Goal: Task Accomplishment & Management: Complete application form

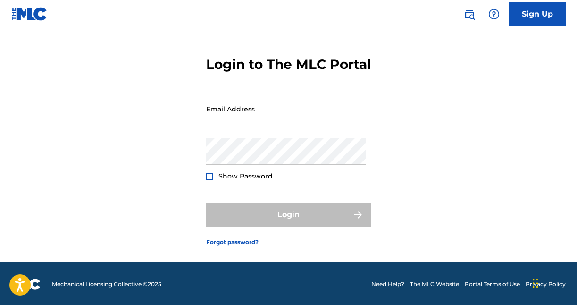
scroll to position [44, 0]
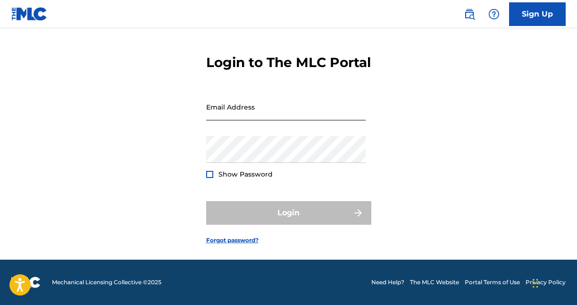
click at [250, 101] on input "Email Address" at bounding box center [285, 106] width 159 height 27
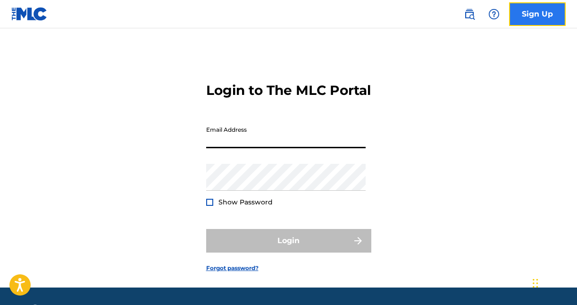
click at [542, 14] on link "Sign Up" at bounding box center [537, 14] width 57 height 24
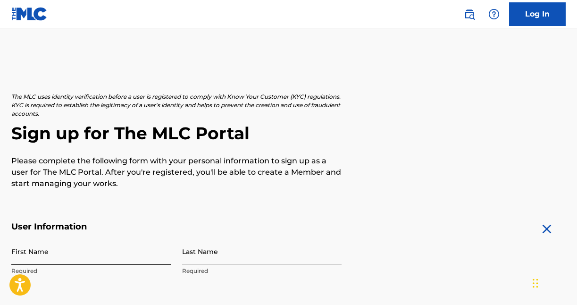
click at [101, 249] on input "First Name" at bounding box center [90, 251] width 159 height 27
type input "[PERSON_NAME]"
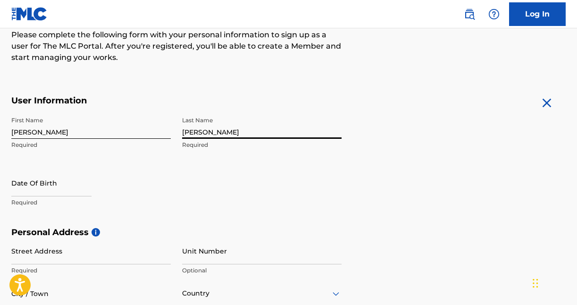
scroll to position [149, 0]
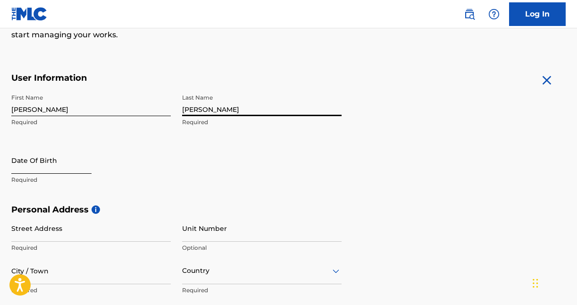
type input "[PERSON_NAME]"
click at [51, 165] on input "text" at bounding box center [51, 160] width 80 height 27
select select "8"
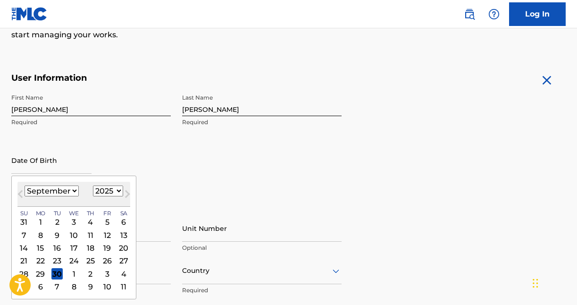
click at [107, 196] on select "1899 1900 1901 1902 1903 1904 1905 1906 1907 1908 1909 1910 1911 1912 1913 1914…" at bounding box center [108, 190] width 30 height 11
select select "1996"
click at [93, 185] on select "1899 1900 1901 1902 1903 1904 1905 1906 1907 1908 1909 1910 1911 1912 1913 1914…" at bounding box center [108, 190] width 30 height 11
click at [70, 188] on select "January February March April May June July August September October November De…" at bounding box center [52, 190] width 54 height 11
select select "4"
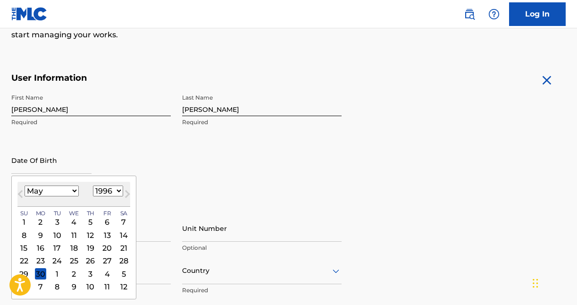
click at [25, 185] on select "January February March April May June July August September October November De…" at bounding box center [52, 190] width 54 height 11
click at [24, 236] on div "5" at bounding box center [23, 234] width 11 height 11
type input "[DATE]"
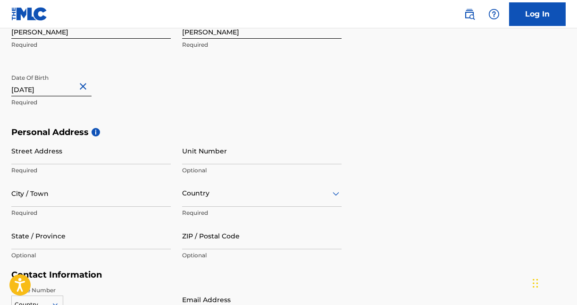
scroll to position [246, 0]
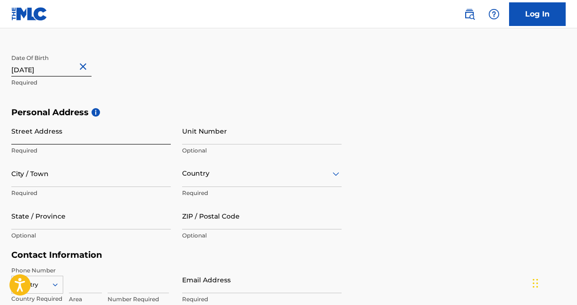
click at [119, 134] on input "Street Address" at bounding box center [90, 130] width 159 height 27
type input "1313 Alexander Dr"
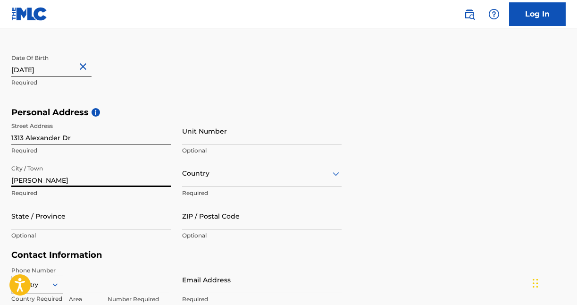
type input "[PERSON_NAME]"
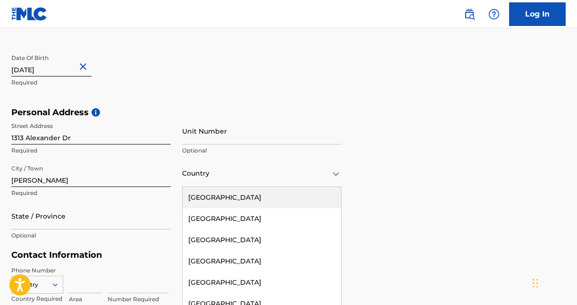
scroll to position [270, 0]
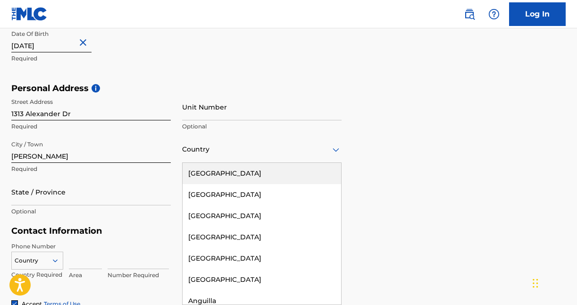
click at [244, 163] on div "[GEOGRAPHIC_DATA], 1 of 223. 223 results available. Use Up and Down to choose o…" at bounding box center [261, 149] width 159 height 27
click at [244, 174] on div "[GEOGRAPHIC_DATA]" at bounding box center [261, 173] width 158 height 21
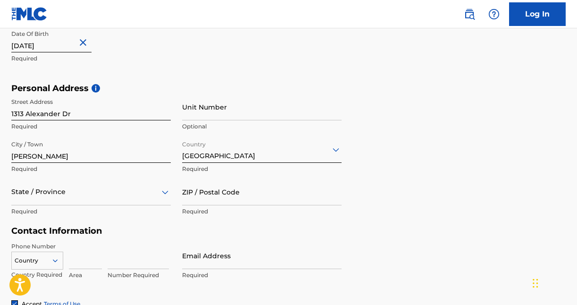
click at [89, 196] on div "State / Province" at bounding box center [90, 191] width 159 height 27
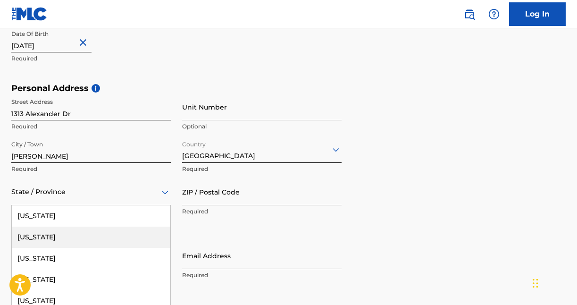
scroll to position [312, 0]
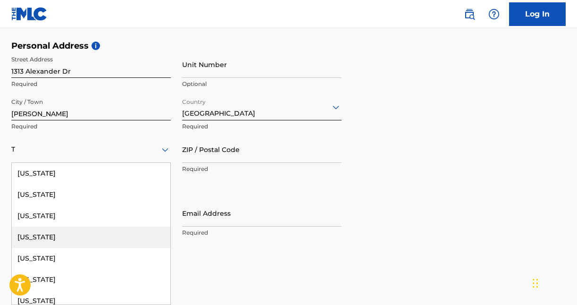
type input "Te"
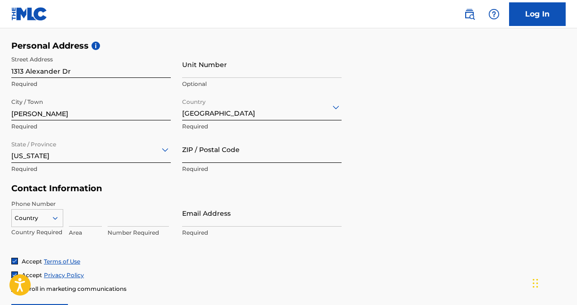
click at [188, 151] on input "ZIP / Postal Code" at bounding box center [261, 149] width 159 height 27
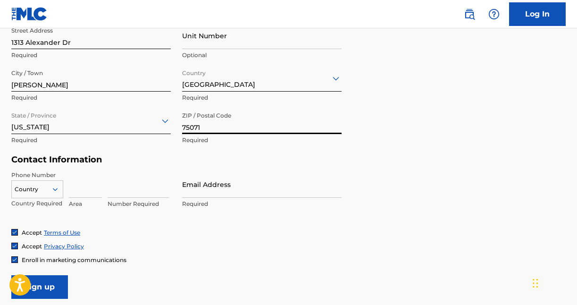
scroll to position [343, 0]
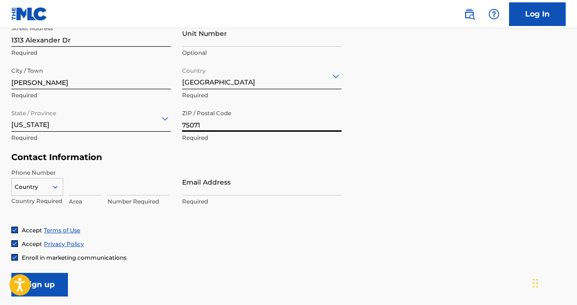
type input "75071"
click at [48, 185] on div "Country" at bounding box center [37, 185] width 52 height 14
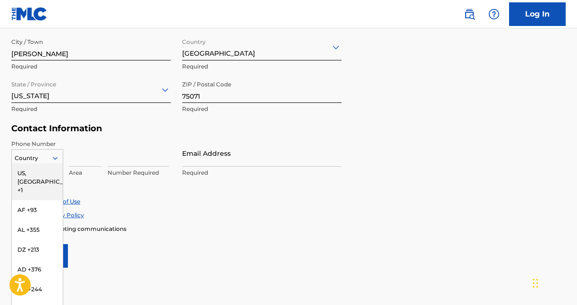
click at [43, 174] on div "US, [GEOGRAPHIC_DATA] +1" at bounding box center [37, 181] width 51 height 37
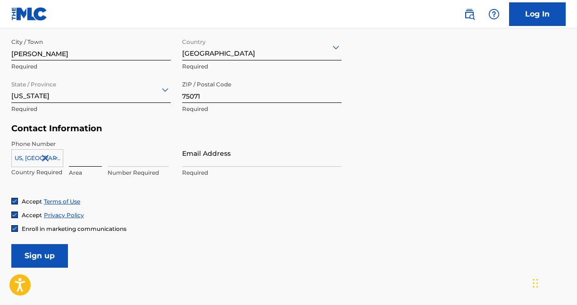
click at [92, 159] on input at bounding box center [85, 153] width 33 height 27
type input "254"
type input "2914111"
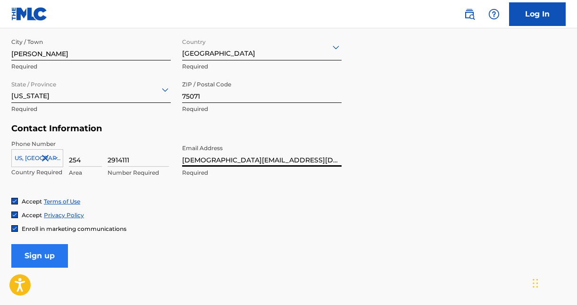
type input "[DEMOGRAPHIC_DATA][EMAIL_ADDRESS][DOMAIN_NAME]"
click at [55, 259] on input "Sign up" at bounding box center [39, 256] width 57 height 24
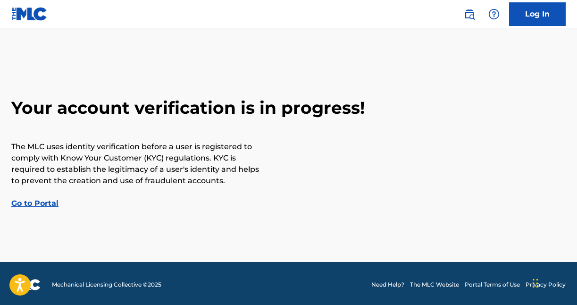
click at [49, 205] on link "Go to Portal" at bounding box center [34, 202] width 47 height 9
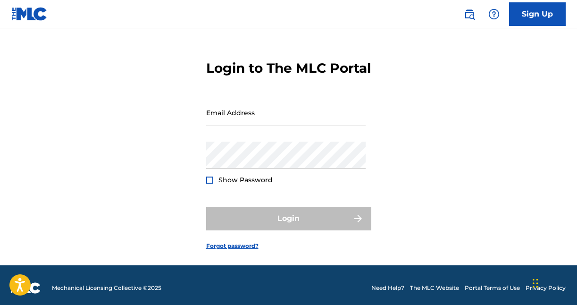
scroll to position [17, 0]
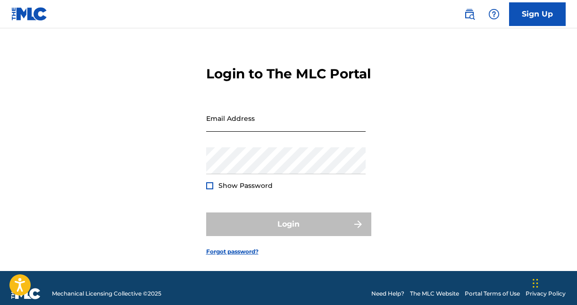
click at [260, 132] on input "Email Address" at bounding box center [285, 118] width 159 height 27
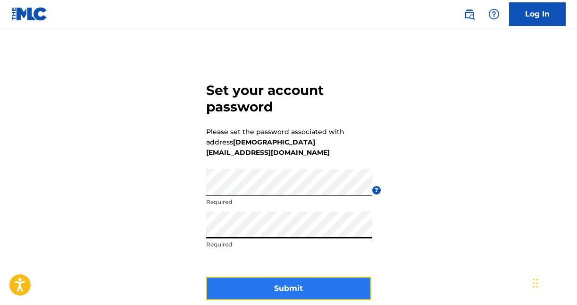
click at [267, 277] on button "Submit" at bounding box center [288, 288] width 165 height 24
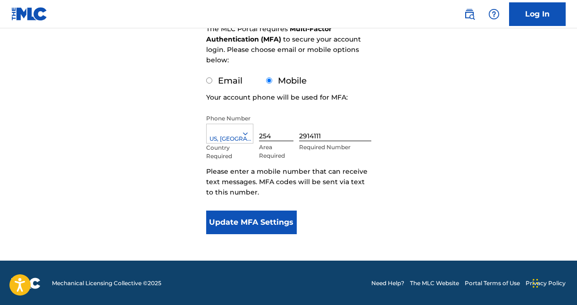
scroll to position [149, 0]
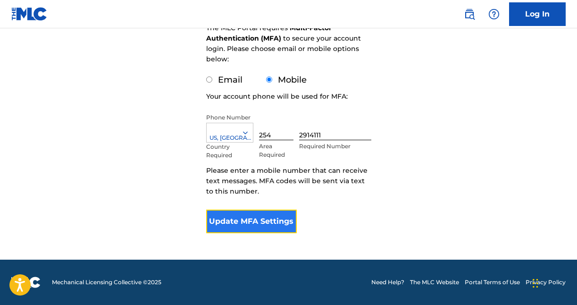
click at [265, 226] on button "Update MFA Settings" at bounding box center [251, 221] width 91 height 24
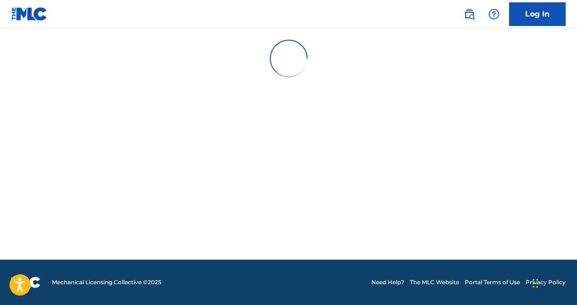
scroll to position [0, 0]
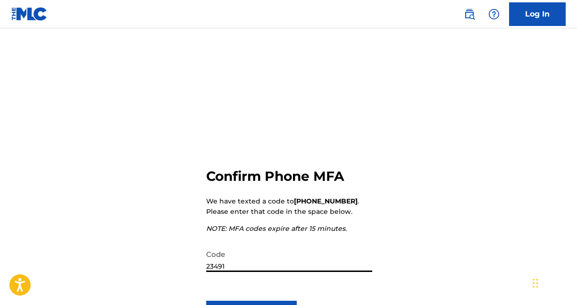
type input "234914"
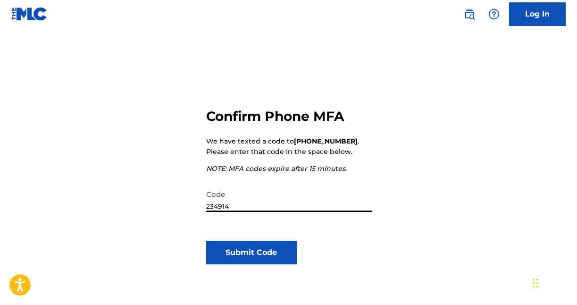
scroll to position [89, 0]
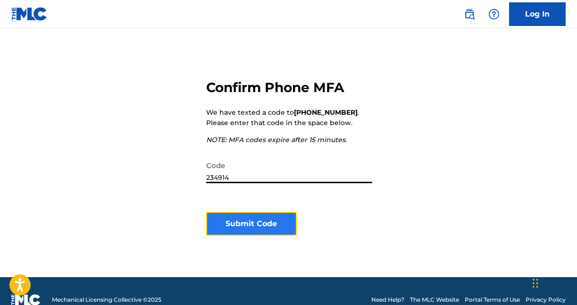
click at [261, 217] on button "Submit Code" at bounding box center [251, 224] width 91 height 24
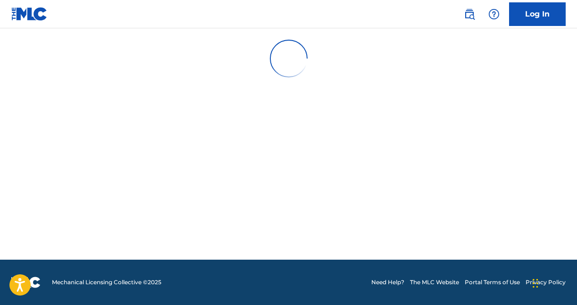
scroll to position [0, 0]
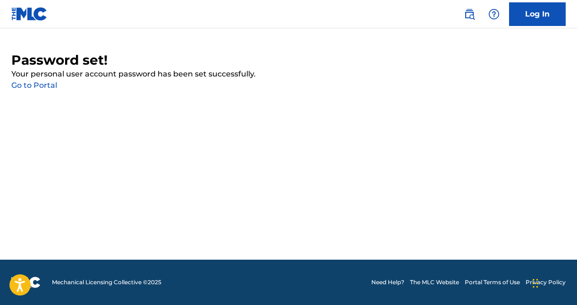
click at [48, 83] on link "Go to Portal" at bounding box center [34, 85] width 46 height 9
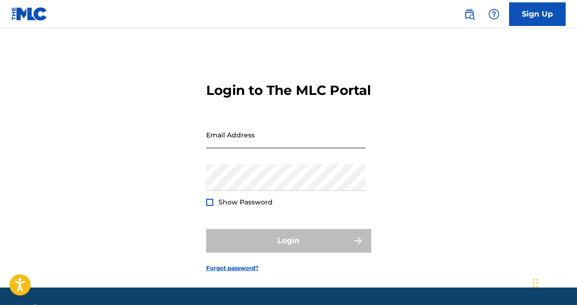
click at [234, 148] on input "Email Address" at bounding box center [285, 134] width 159 height 27
type input "[DEMOGRAPHIC_DATA][EMAIL_ADDRESS][DOMAIN_NAME]"
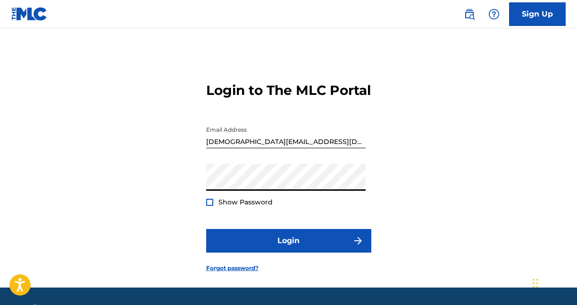
click at [210, 206] on div at bounding box center [209, 201] width 7 height 7
click at [210, 205] on img at bounding box center [209, 201] width 5 height 5
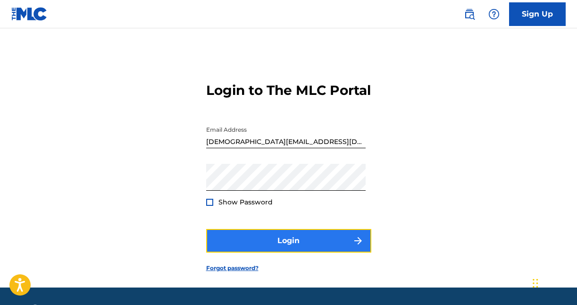
click at [228, 252] on button "Login" at bounding box center [288, 241] width 165 height 24
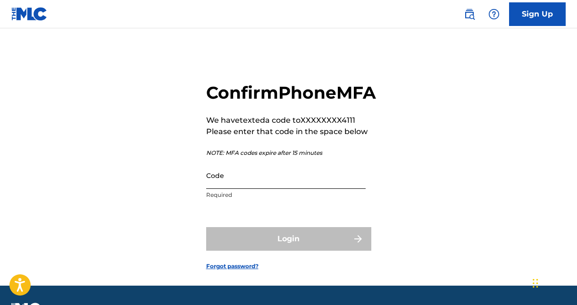
click at [259, 189] on input "Code" at bounding box center [285, 175] width 159 height 27
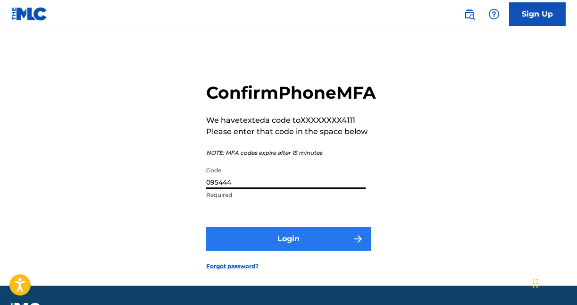
type input "095444"
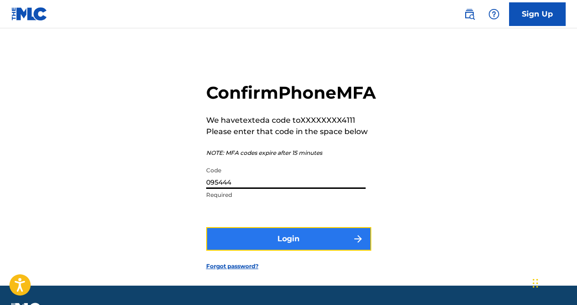
click at [298, 250] on button "Login" at bounding box center [288, 239] width 165 height 24
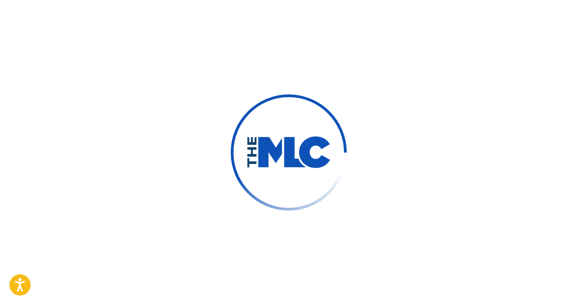
click at [298, 256] on div at bounding box center [288, 152] width 577 height 305
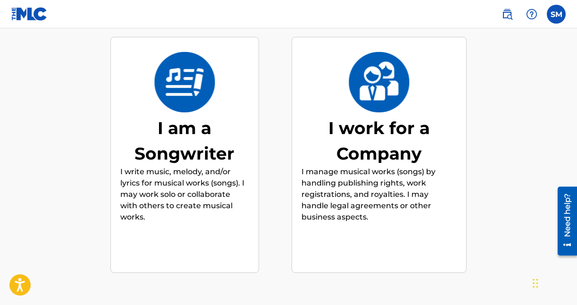
click at [224, 207] on p "I write music, melody, and/or lyrics for musical works (songs). I may work solo…" at bounding box center [184, 194] width 129 height 57
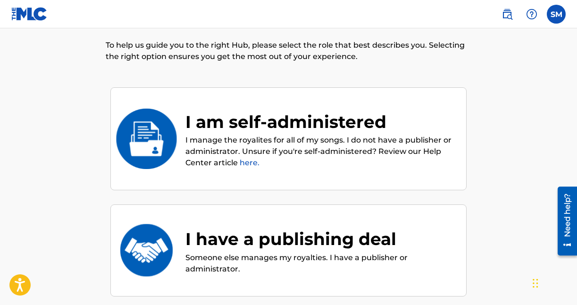
scroll to position [66, 0]
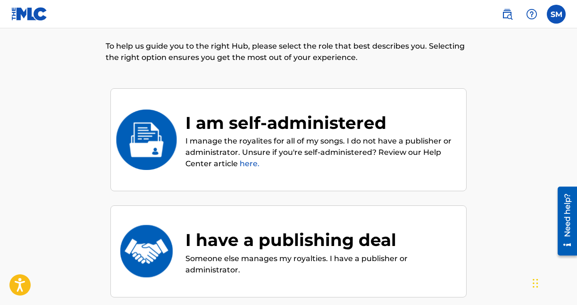
click at [247, 165] on link "here." at bounding box center [250, 163] width 20 height 9
click at [292, 184] on div "I am self-administered I manage the royalites for all of my songs. I do not hav…" at bounding box center [288, 139] width 356 height 103
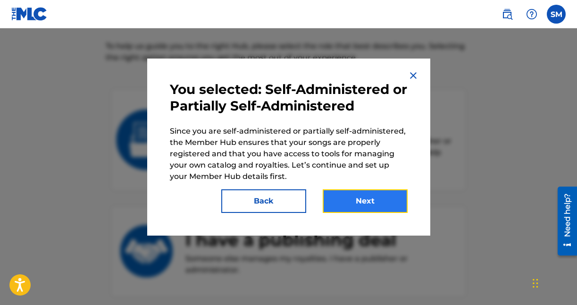
click at [367, 202] on button "Next" at bounding box center [365, 201] width 85 height 24
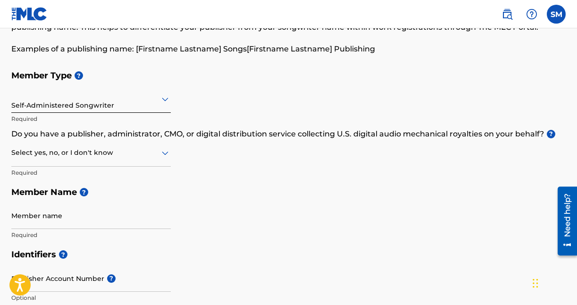
scroll to position [71, 0]
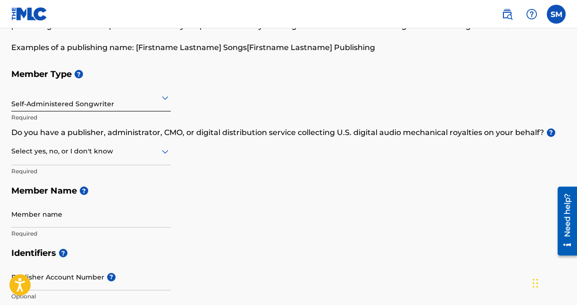
click at [161, 149] on icon at bounding box center [164, 151] width 11 height 11
click at [116, 201] on div "No" at bounding box center [91, 196] width 158 height 21
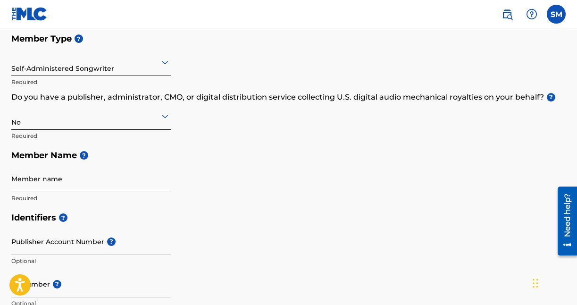
scroll to position [108, 0]
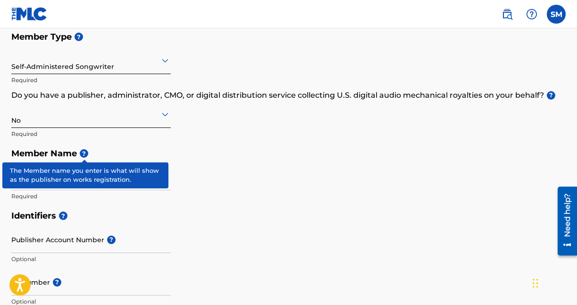
click at [80, 152] on span "?" at bounding box center [84, 153] width 8 height 8
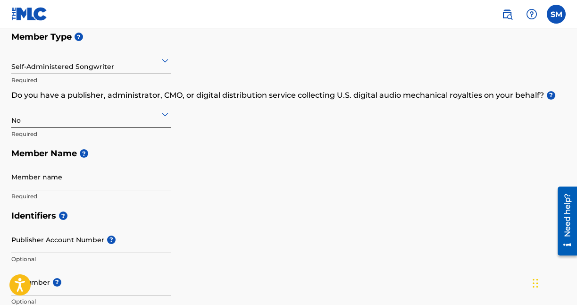
click at [162, 178] on input "Member name" at bounding box center [90, 176] width 159 height 27
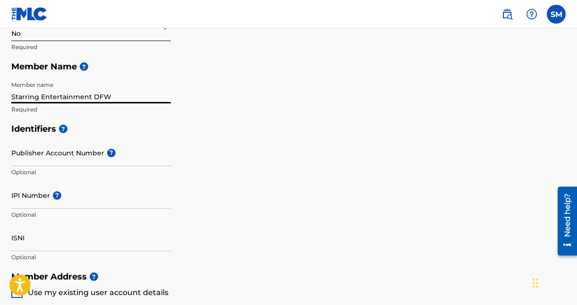
scroll to position [196, 0]
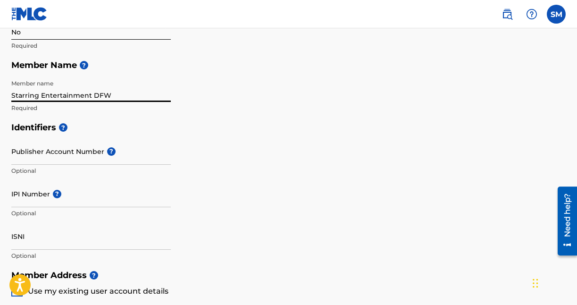
type input "Starring Entertainment DFW"
click at [10, 206] on div "Create a Member If you are a self-administered songwriter without a publisher t…" at bounding box center [288, 232] width 577 height 753
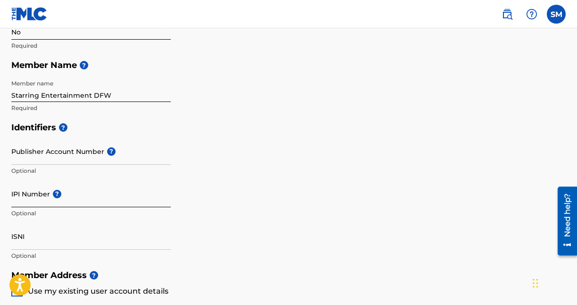
click at [17, 196] on input "IPI Number ?" at bounding box center [90, 193] width 159 height 27
paste input "#1167110288"
click at [16, 201] on input "#1167110288" at bounding box center [90, 193] width 159 height 27
type input "1167110288"
click at [289, 190] on div "Identifiers ? Publisher Account Number ? Optional IPI Number ? 1167110288 Optio…" at bounding box center [288, 191] width 554 height 148
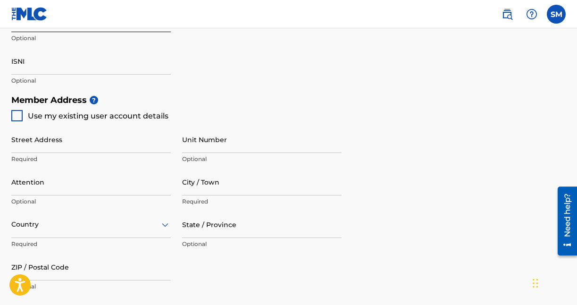
scroll to position [373, 0]
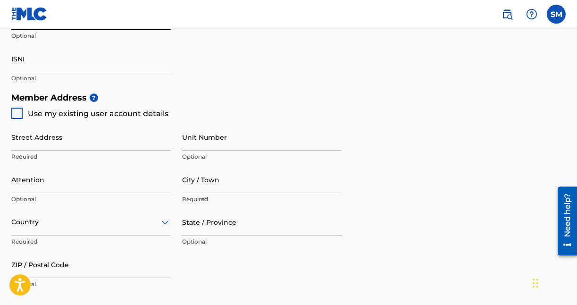
click at [17, 113] on div at bounding box center [16, 113] width 11 height 11
type input "1313 Alexander Dr"
type input "[PERSON_NAME]"
type input "75071"
type input "254"
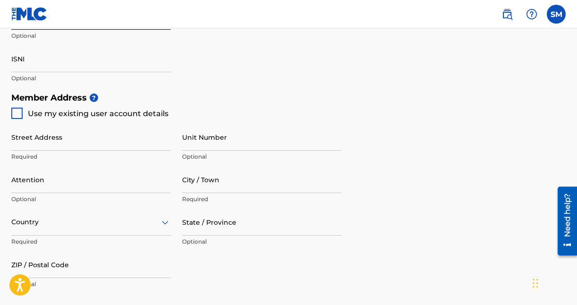
type input "2914111"
type input "[DEMOGRAPHIC_DATA][EMAIL_ADDRESS][DOMAIN_NAME]"
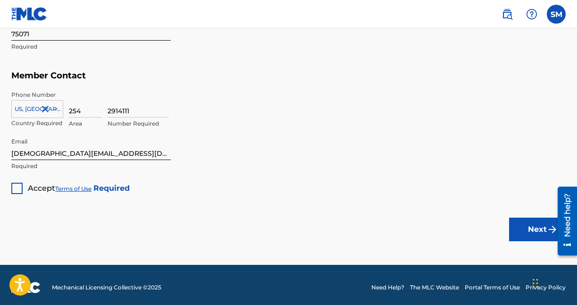
scroll to position [613, 0]
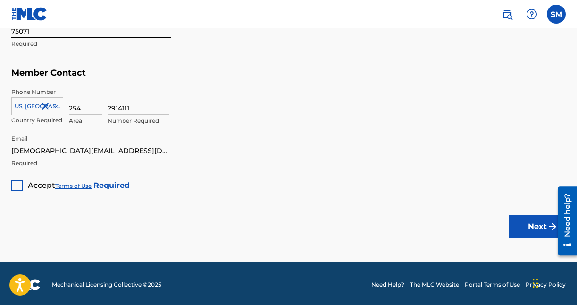
click at [17, 186] on div at bounding box center [16, 185] width 11 height 11
click at [534, 224] on button "Next" at bounding box center [537, 227] width 57 height 24
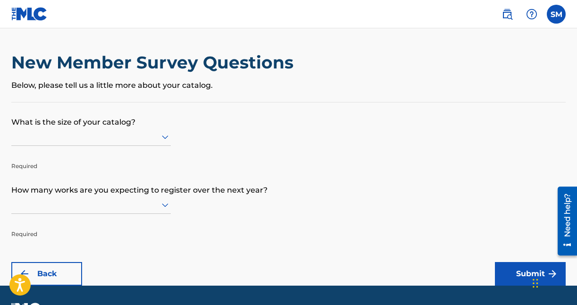
click at [162, 135] on icon at bounding box center [165, 137] width 7 height 4
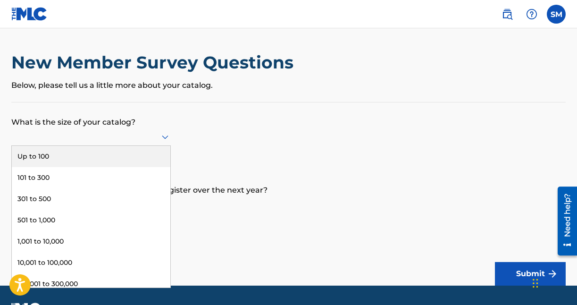
click at [124, 148] on div "Up to 100" at bounding box center [91, 156] width 158 height 21
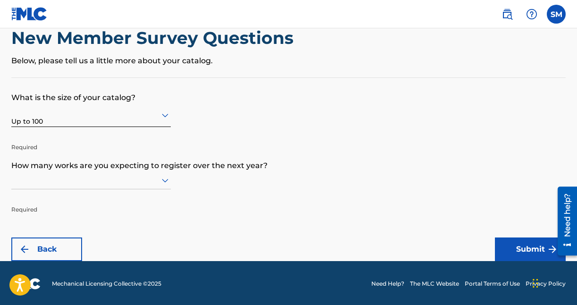
scroll to position [26, 0]
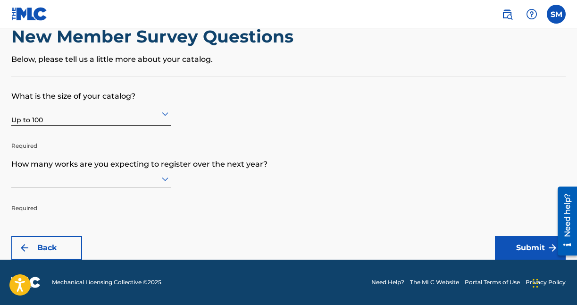
click at [141, 179] on div at bounding box center [90, 179] width 159 height 12
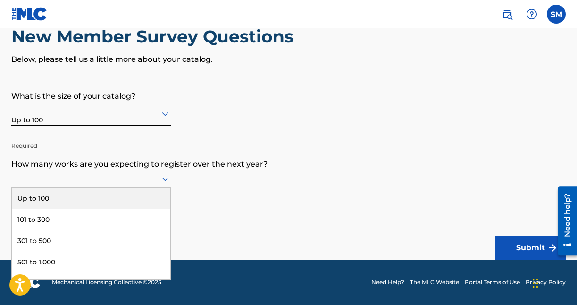
click at [124, 197] on div "Up to 100" at bounding box center [91, 198] width 158 height 21
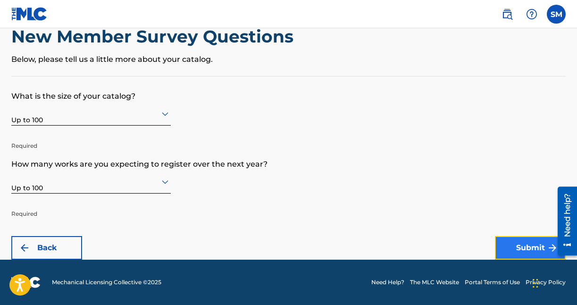
click at [515, 250] on button "Submit" at bounding box center [530, 248] width 71 height 24
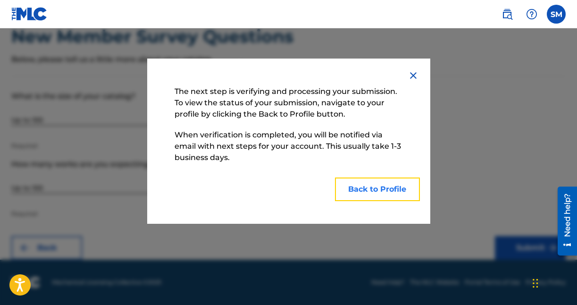
click at [410, 187] on button "Back to Profile" at bounding box center [377, 189] width 85 height 24
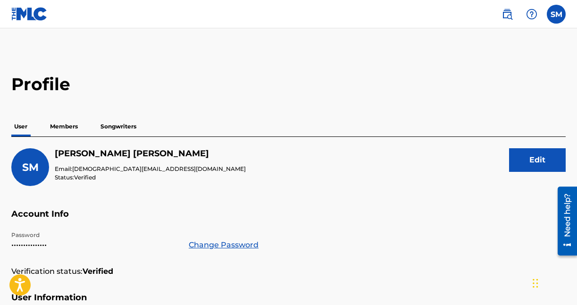
click at [133, 123] on p "Songwriters" at bounding box center [118, 126] width 41 height 20
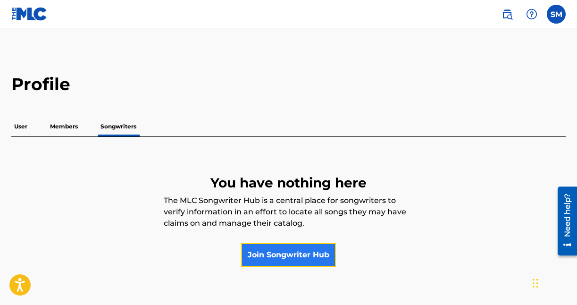
click at [256, 249] on link "Join Songwriter Hub" at bounding box center [288, 255] width 95 height 24
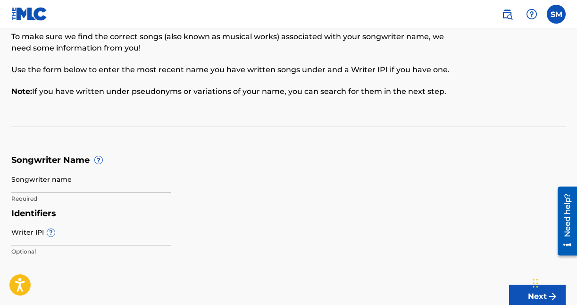
scroll to position [47, 0]
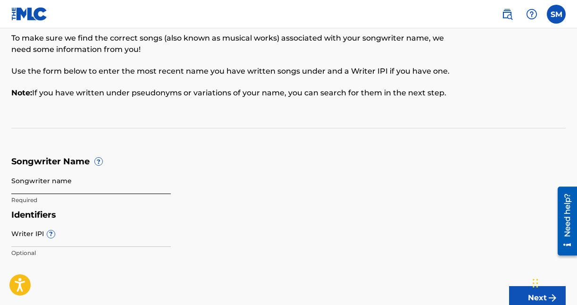
click at [142, 183] on input "Songwriter name" at bounding box center [90, 180] width 159 height 27
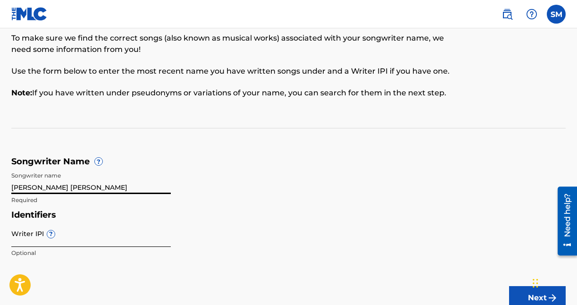
type input "Sarah Elizabeth McVicker"
click at [105, 239] on input "Writer IPI ?" at bounding box center [90, 233] width 159 height 27
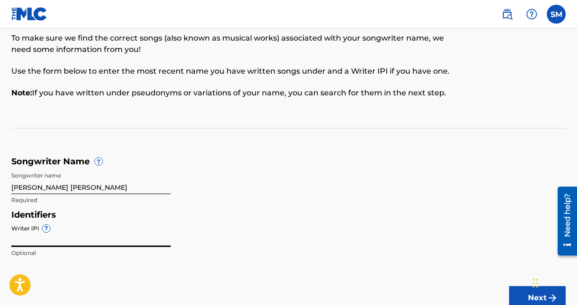
paste input "1295196515"
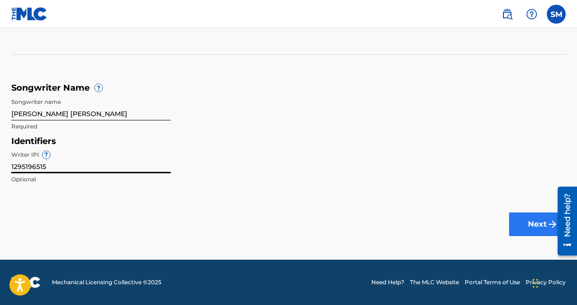
type input "1295196515"
click at [532, 218] on button "Next" at bounding box center [537, 224] width 57 height 24
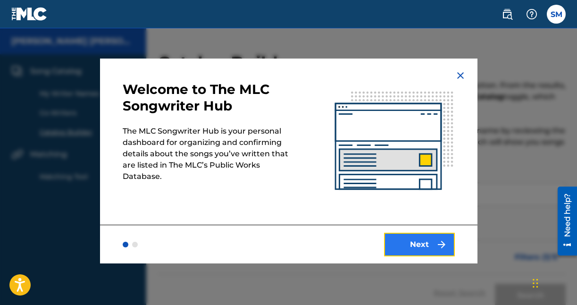
click at [427, 240] on button "Next" at bounding box center [419, 244] width 71 height 24
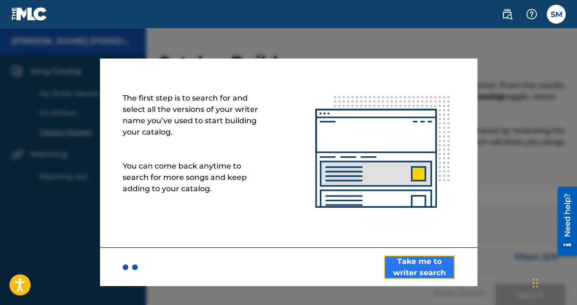
click at [422, 264] on button "Take me to writer search" at bounding box center [419, 267] width 71 height 24
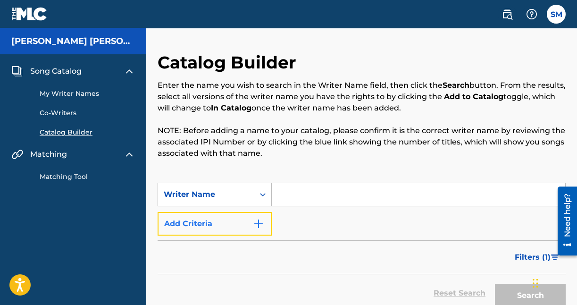
click at [232, 223] on button "Add Criteria" at bounding box center [214, 224] width 114 height 24
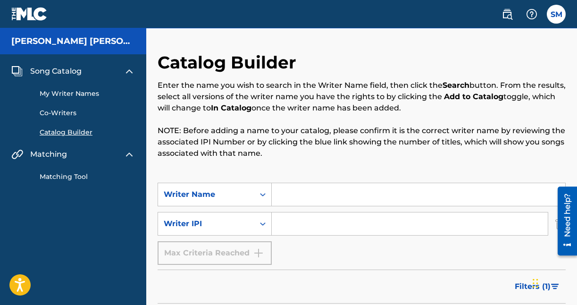
click at [290, 193] on input "Search Form" at bounding box center [418, 194] width 293 height 23
type input "L"
type input "S"
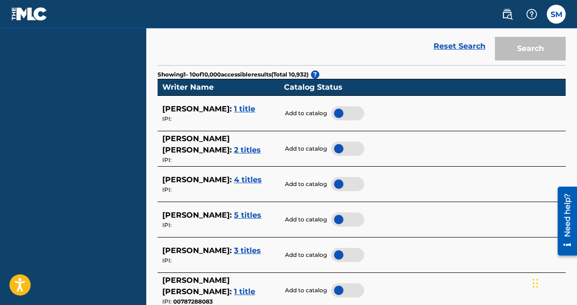
scroll to position [281, 0]
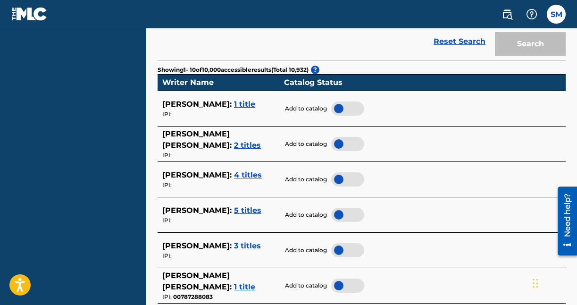
click at [255, 141] on span "2 titles" at bounding box center [247, 145] width 27 height 9
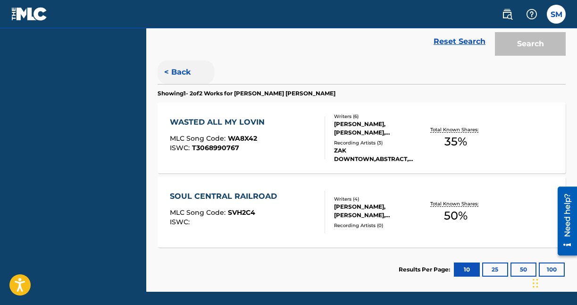
click at [167, 64] on button "< Back" at bounding box center [185, 72] width 57 height 24
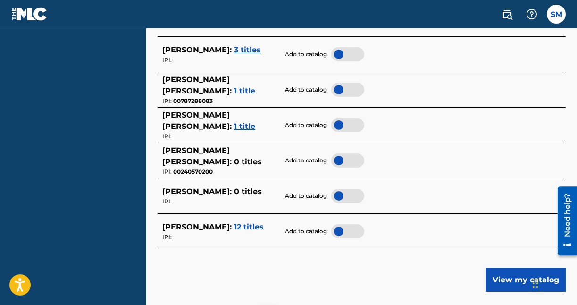
scroll to position [541, 0]
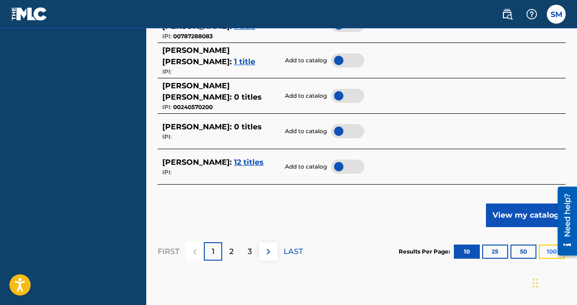
click at [550, 253] on button "100" at bounding box center [551, 251] width 26 height 14
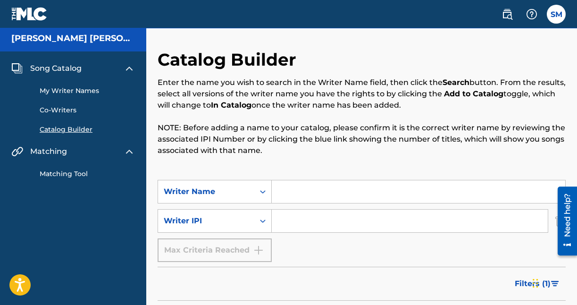
scroll to position [0, 0]
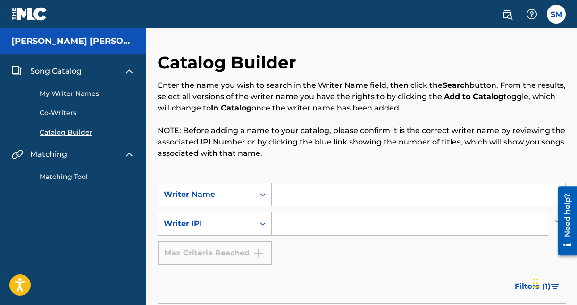
click at [355, 227] on input "Search Form" at bounding box center [410, 223] width 276 height 23
paste input "1295196515"
type input "1295196515"
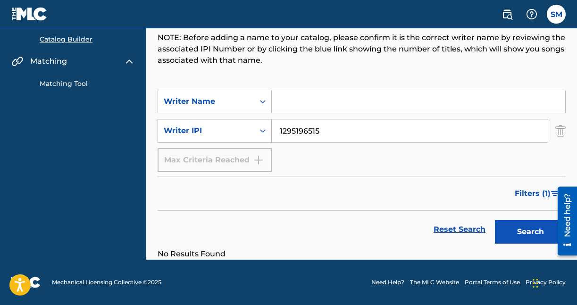
drag, startPoint x: 337, startPoint y: 132, endPoint x: 207, endPoint y: 127, distance: 130.7
click at [207, 127] on div "SearchWithCriteria62edfbf8-75cc-4793-8dc1-def540824fcd Writer IPI 1295196515" at bounding box center [361, 131] width 408 height 24
click at [291, 97] on input "Search Form" at bounding box center [418, 101] width 293 height 23
type input "Sarah Elizabeth McVicker"
click at [495, 220] on button "Search" at bounding box center [530, 232] width 71 height 24
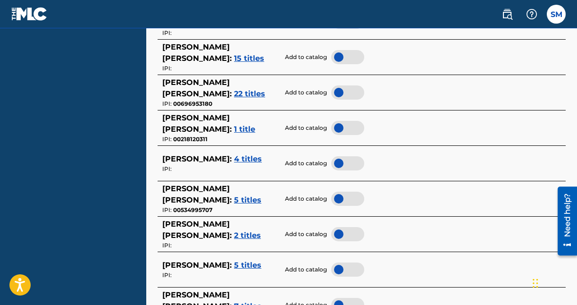
scroll to position [1915, 0]
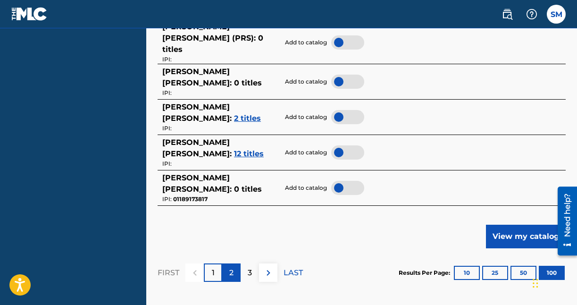
click at [223, 263] on div "2" at bounding box center [231, 272] width 18 height 18
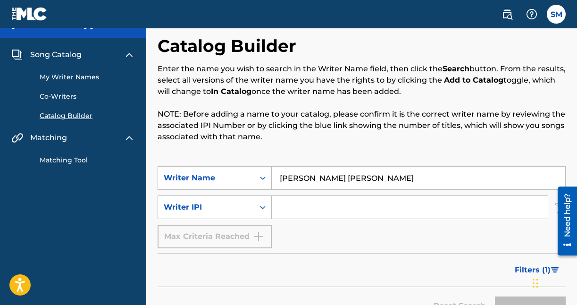
scroll to position [0, 0]
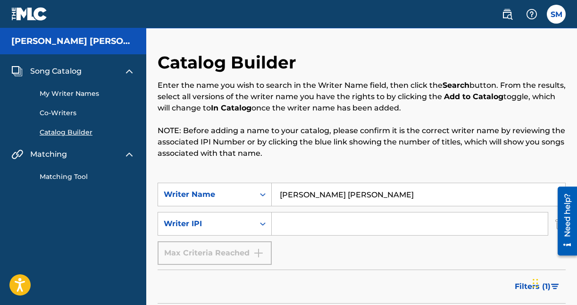
click at [60, 68] on span "Song Catalog" at bounding box center [55, 71] width 51 height 11
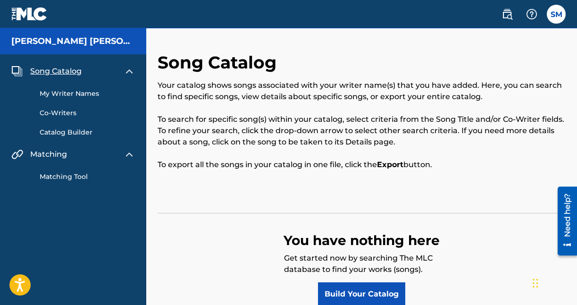
scroll to position [65, 0]
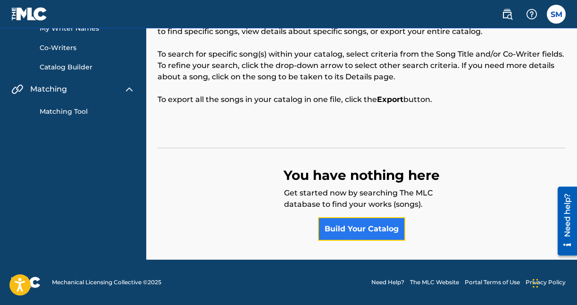
click at [365, 233] on link "Build Your Catalog" at bounding box center [361, 229] width 87 height 24
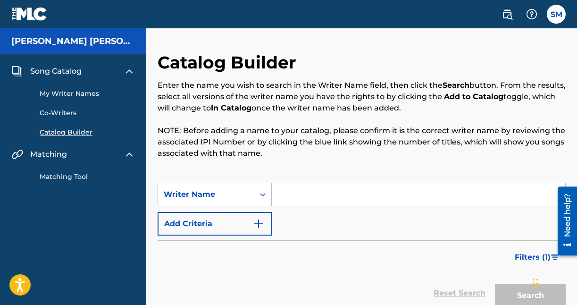
click at [310, 193] on input "Search Form" at bounding box center [418, 194] width 293 height 23
click at [265, 193] on icon "Search Form" at bounding box center [262, 194] width 9 height 9
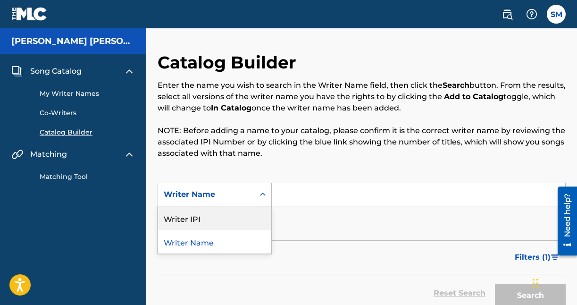
click at [233, 220] on div "Writer IPI" at bounding box center [214, 218] width 113 height 24
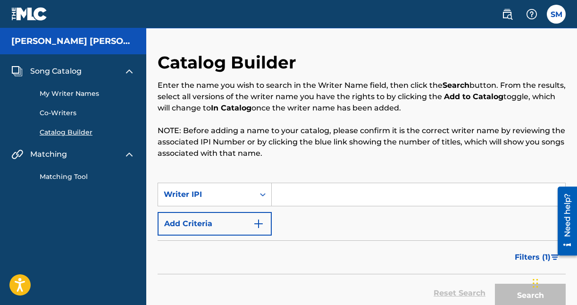
click at [302, 193] on input "Search Form" at bounding box center [418, 194] width 293 height 23
paste input "1295196515"
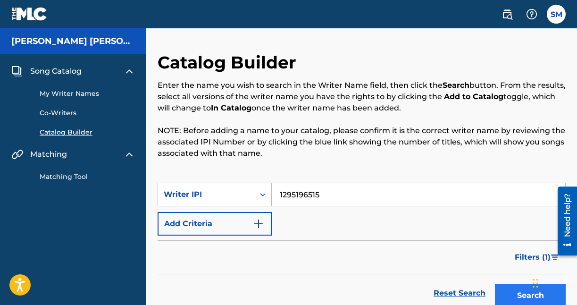
type input "1295196515"
click at [507, 288] on button "Search" at bounding box center [530, 295] width 71 height 24
click at [68, 41] on h5 "Sarah Elizabeth McVicker" at bounding box center [73, 41] width 124 height 11
click at [54, 41] on h5 "Sarah Elizabeth McVicker" at bounding box center [73, 41] width 124 height 11
click at [555, 14] on label at bounding box center [555, 14] width 19 height 19
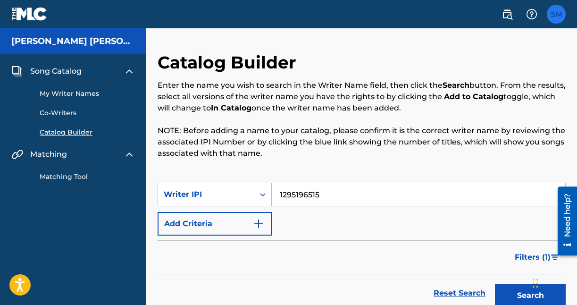
click at [556, 14] on input "SM Sarah McVicker lady.edenofficial@gmail.com Notification Preferences Profile …" at bounding box center [556, 14] width 0 height 0
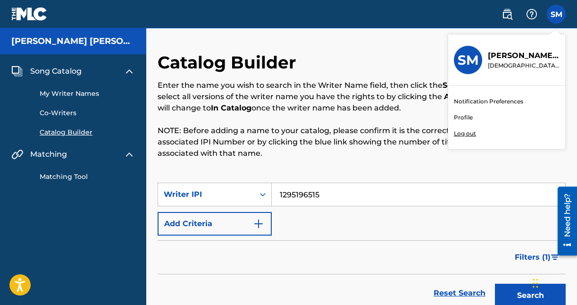
click at [477, 61] on h3 "SM" at bounding box center [467, 60] width 21 height 17
click at [556, 14] on input "SM Sarah McVicker lady.edenofficial@gmail.com Notification Preferences Profile …" at bounding box center [556, 14] width 0 height 0
click at [496, 50] on p "Sarah McVicker" at bounding box center [524, 55] width 72 height 11
click at [556, 14] on input "SM Sarah McVicker lady.edenofficial@gmail.com Notification Preferences Profile …" at bounding box center [556, 14] width 0 height 0
click at [496, 60] on p "Sarah McVicker" at bounding box center [524, 55] width 72 height 11
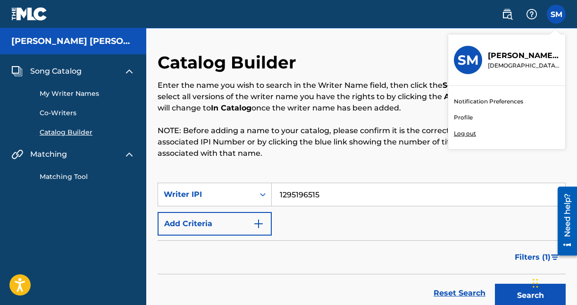
click at [556, 14] on input "SM Sarah McVicker lady.edenofficial@gmail.com Notification Preferences Profile …" at bounding box center [556, 14] width 0 height 0
click at [34, 13] on img at bounding box center [29, 14] width 36 height 14
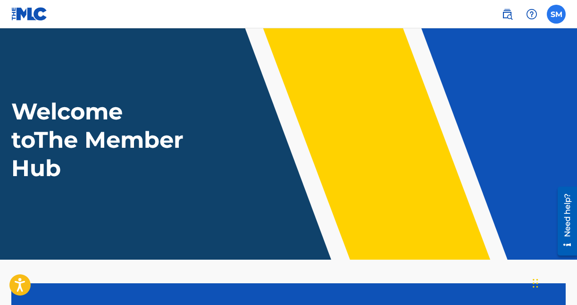
click at [554, 6] on label at bounding box center [555, 14] width 19 height 19
click at [556, 14] on input "SM Sarah McVicker lady.edenofficial@gmail.com Notification Preferences Profile …" at bounding box center [556, 14] width 0 height 0
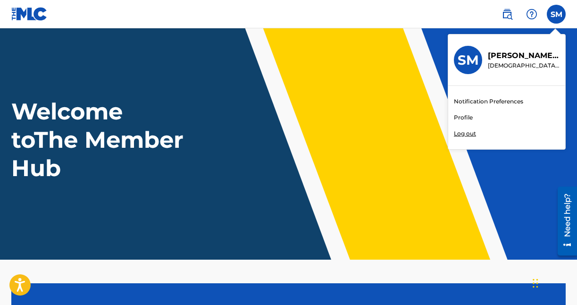
click at [493, 54] on p "Sarah McVicker" at bounding box center [524, 55] width 72 height 11
click at [556, 14] on input "SM Sarah McVicker lady.edenofficial@gmail.com Notification Preferences Profile …" at bounding box center [556, 14] width 0 height 0
click at [520, 67] on p "[DEMOGRAPHIC_DATA][EMAIL_ADDRESS][DOMAIN_NAME]" at bounding box center [524, 65] width 72 height 8
click at [556, 14] on input "SM Sarah McVicker lady.edenofficial@gmail.com Notification Preferences Profile …" at bounding box center [556, 14] width 0 height 0
click at [505, 11] on img at bounding box center [506, 13] width 11 height 11
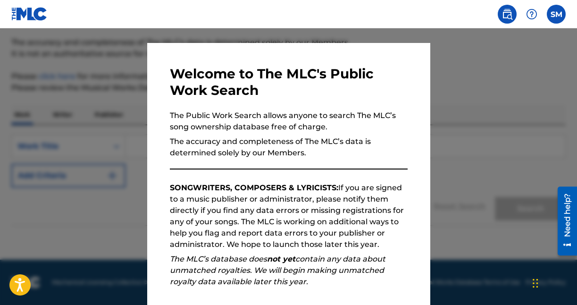
scroll to position [21, 0]
